Goal: Navigation & Orientation: Find specific page/section

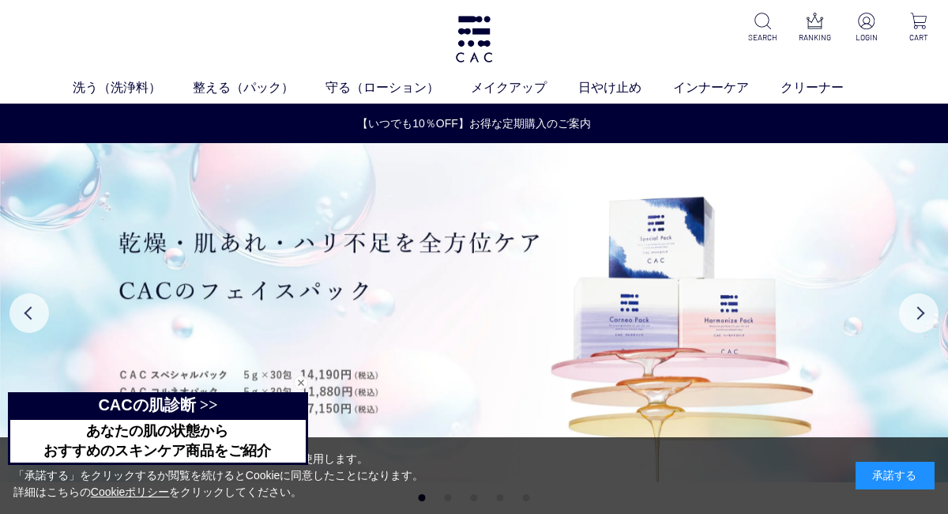
click at [513, 72] on div "洗う（洗浄料） 液体洗浄料 パウダー洗浄料 泡洗顔料 グッズ 整える（パック） フェイスパック ヘアパック 守る（ローション） 保湿化粧水 柔軟化粧水 美容液…" at bounding box center [474, 51] width 948 height 103
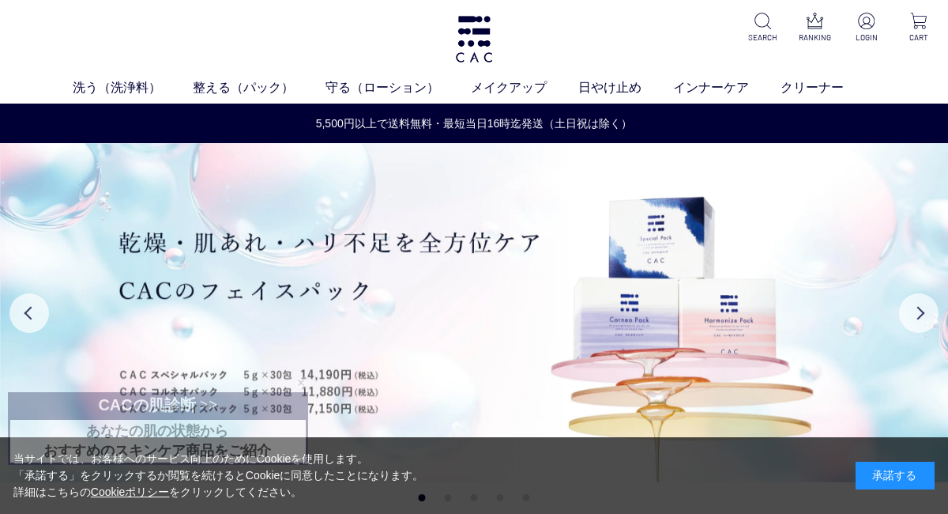
click at [414, 119] on link "アイ" at bounding box center [422, 117] width 22 height 13
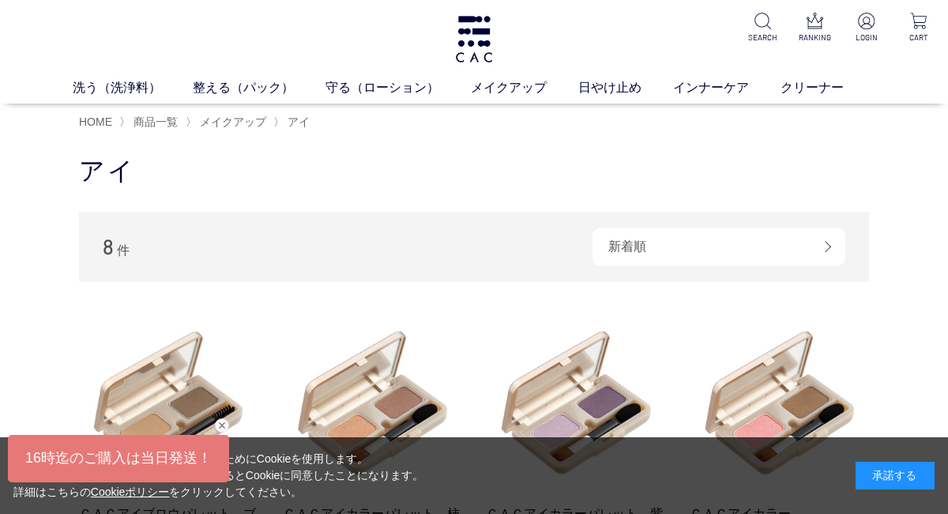
click at [237, 122] on span "メイクアップ" at bounding box center [233, 121] width 66 height 13
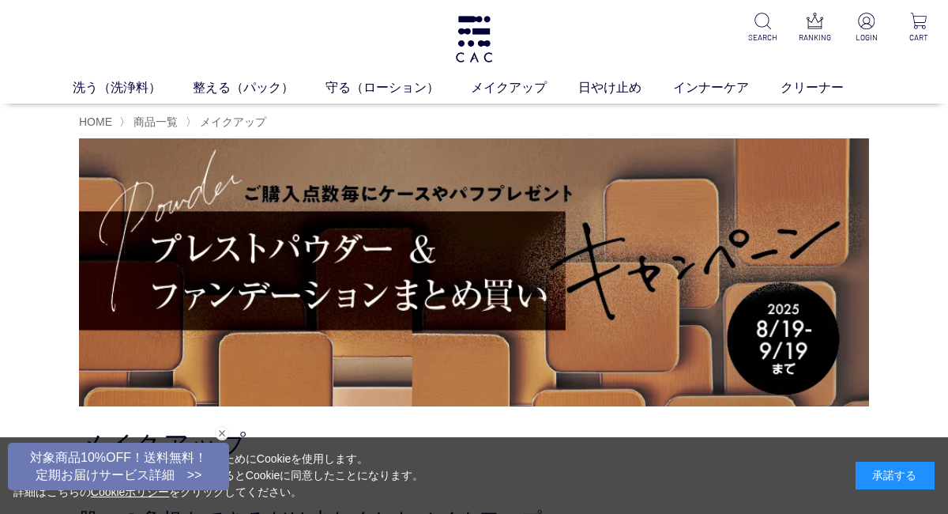
click at [607, 87] on link "日やけ止め" at bounding box center [625, 87] width 95 height 19
